Goal: Browse casually: Explore the website without a specific task or goal

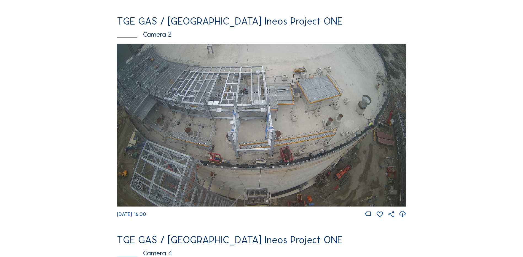
scroll to position [193, 0]
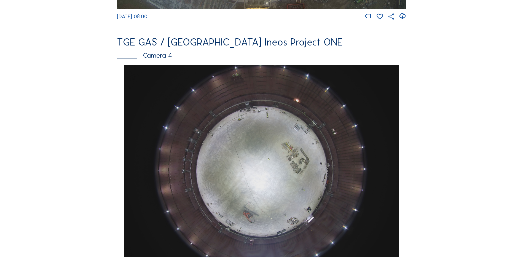
scroll to position [469, 0]
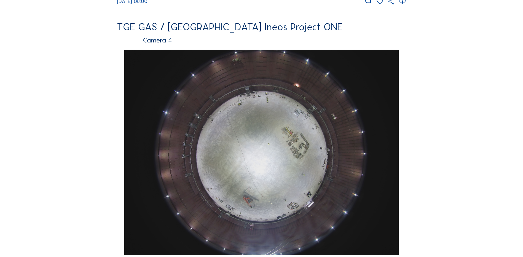
click at [255, 150] on img at bounding box center [261, 153] width 274 height 206
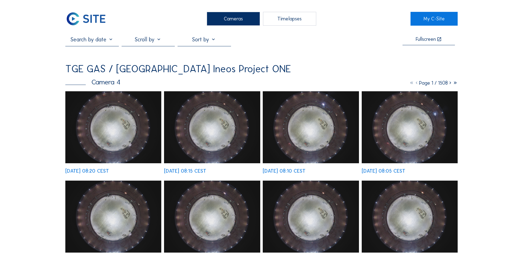
click at [122, 123] on img at bounding box center [113, 127] width 96 height 72
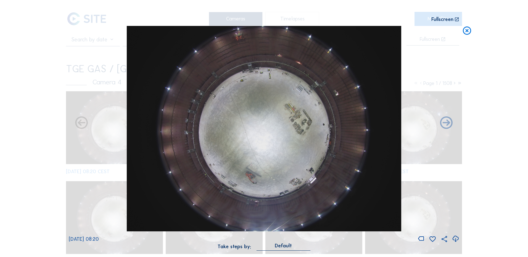
click at [455, 239] on icon at bounding box center [454, 239] width 7 height 9
drag, startPoint x: 26, startPoint y: 81, endPoint x: 96, endPoint y: 69, distance: 70.7
click at [26, 81] on div "Scroll to travel through time | Press 'Alt' Button + Scroll to Zoom | Click and…" at bounding box center [264, 128] width 528 height 257
click at [467, 32] on icon at bounding box center [467, 31] width 10 height 10
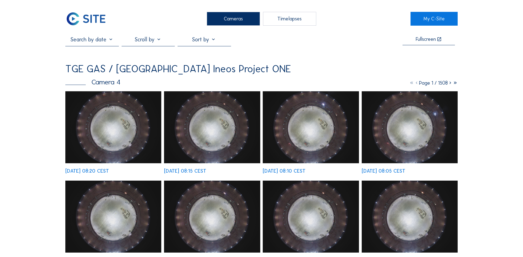
click at [226, 18] on div "Cameras" at bounding box center [233, 19] width 53 height 14
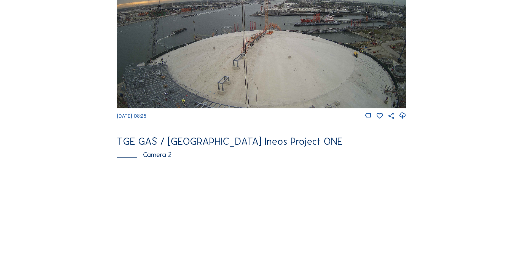
scroll to position [166, 0]
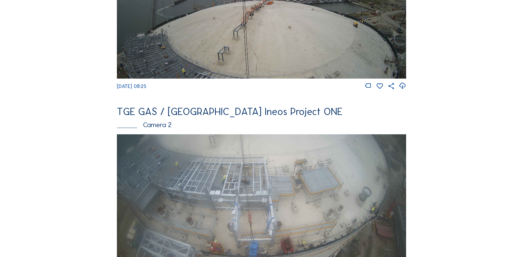
click at [223, 185] on img at bounding box center [261, 215] width 289 height 163
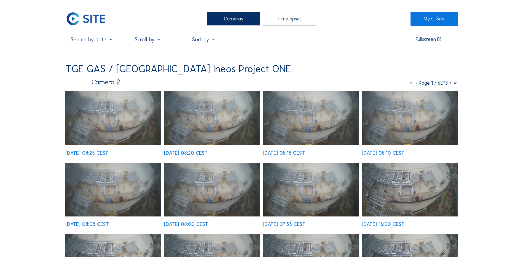
click at [127, 122] on img at bounding box center [113, 118] width 96 height 54
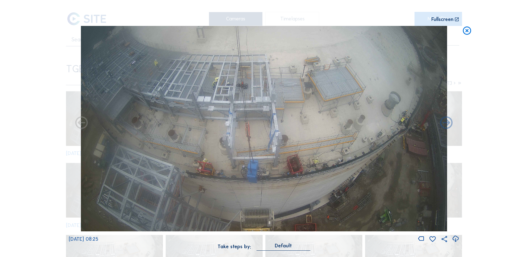
click at [455, 241] on icon at bounding box center [454, 239] width 7 height 9
click at [26, 142] on div "Scroll to travel through time | Press 'Alt' Button + Scroll to Zoom | Click and…" at bounding box center [264, 128] width 528 height 257
click at [467, 30] on icon at bounding box center [467, 31] width 10 height 10
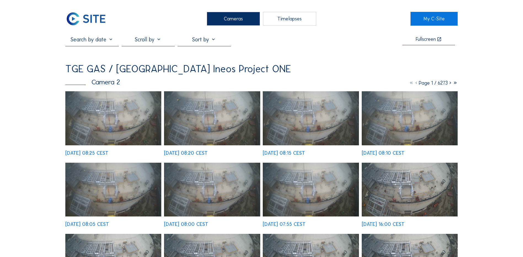
click at [236, 15] on div "Cameras" at bounding box center [233, 19] width 53 height 14
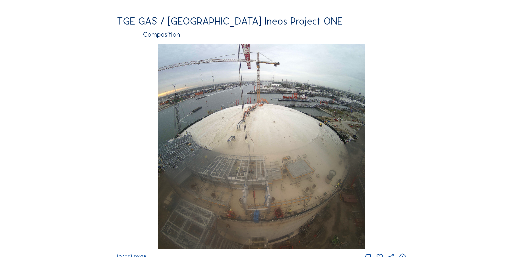
scroll to position [745, 0]
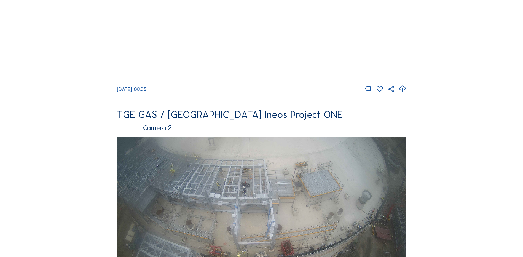
scroll to position [193, 0]
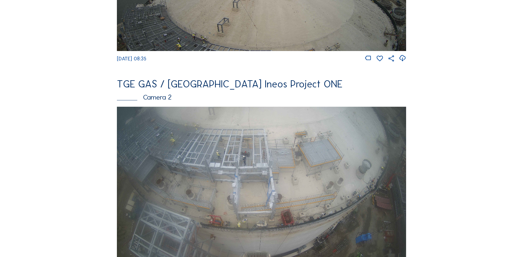
click at [195, 159] on img at bounding box center [261, 188] width 289 height 163
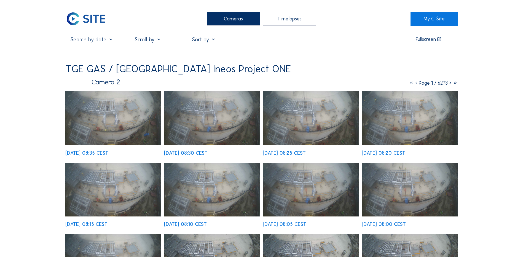
click at [113, 116] on img at bounding box center [113, 118] width 96 height 54
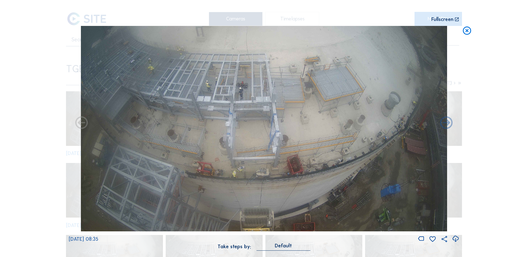
click at [455, 240] on icon at bounding box center [454, 239] width 7 height 9
click at [37, 65] on div "Scroll to travel through time | Press 'Alt' Button + Scroll to Zoom | Click and…" at bounding box center [264, 128] width 528 height 257
click at [465, 32] on icon at bounding box center [467, 31] width 10 height 10
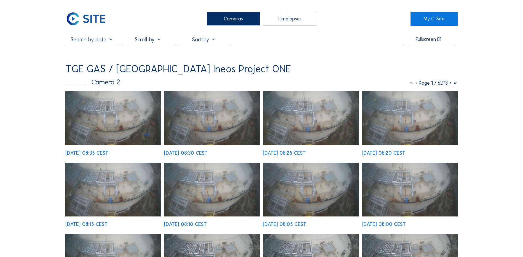
click at [226, 20] on div "Cameras" at bounding box center [233, 19] width 53 height 14
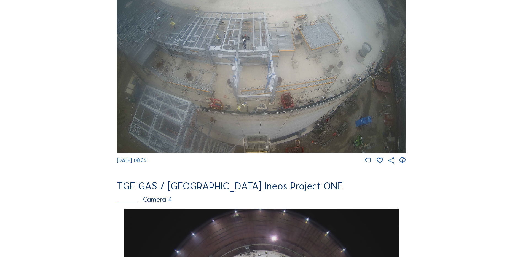
scroll to position [304, 0]
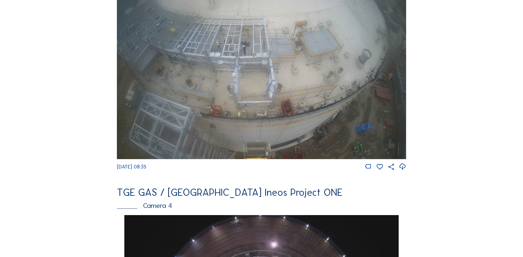
click at [294, 86] on img at bounding box center [261, 77] width 289 height 163
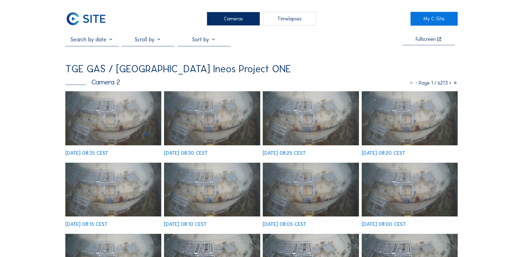
click at [119, 118] on img at bounding box center [113, 118] width 96 height 54
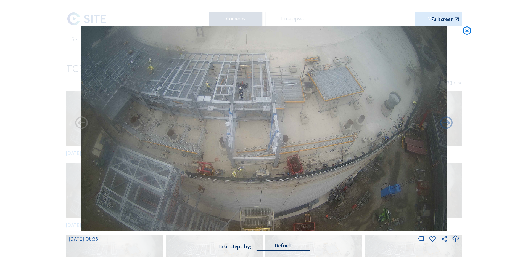
click at [467, 30] on icon at bounding box center [467, 31] width 10 height 10
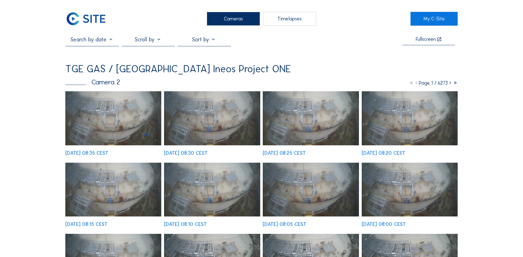
click at [242, 20] on div "Cameras" at bounding box center [233, 19] width 53 height 14
